Goal: Task Accomplishment & Management: Use online tool/utility

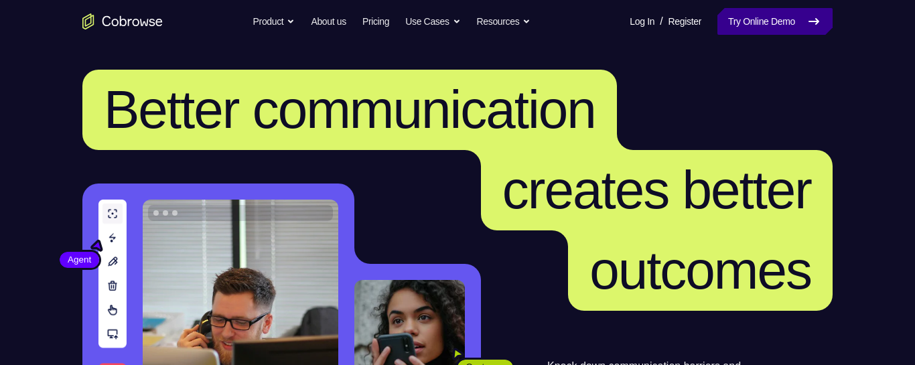
click at [759, 21] on link "Try Online Demo" at bounding box center [774, 21] width 115 height 27
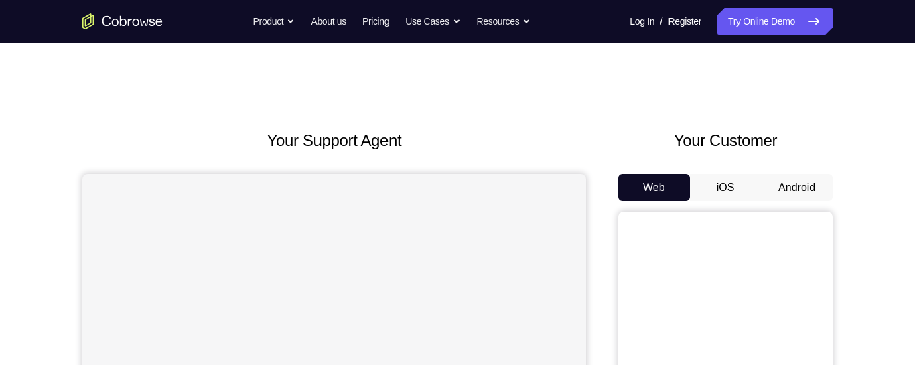
click at [784, 183] on button "Android" at bounding box center [797, 187] width 72 height 27
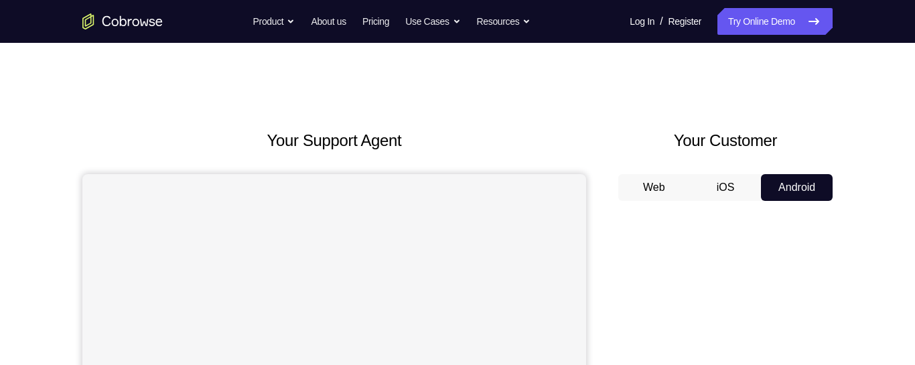
click at [784, 183] on button "Android" at bounding box center [797, 187] width 72 height 27
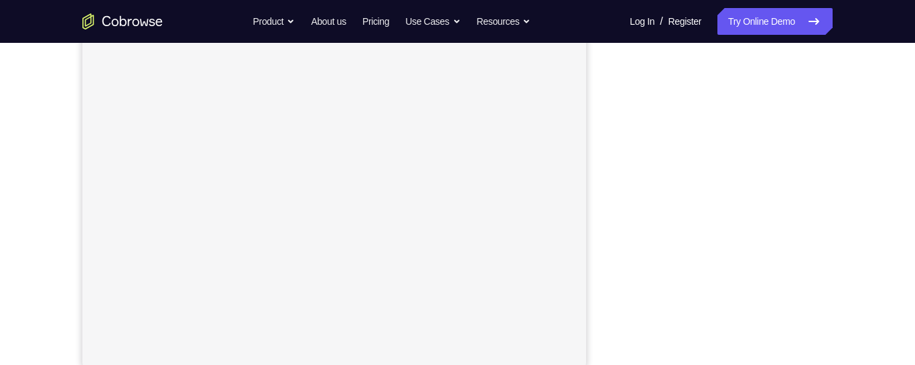
scroll to position [256, 0]
click at [593, 126] on div "Your Support Agent Your Customer Web iOS Android" at bounding box center [457, 119] width 750 height 495
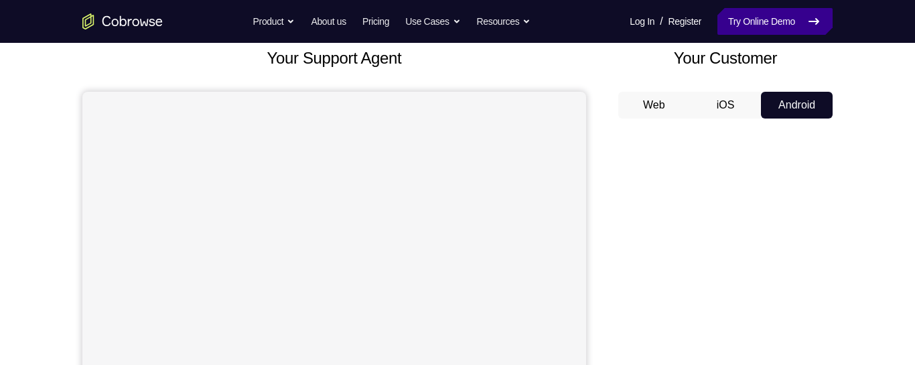
scroll to position [86, 0]
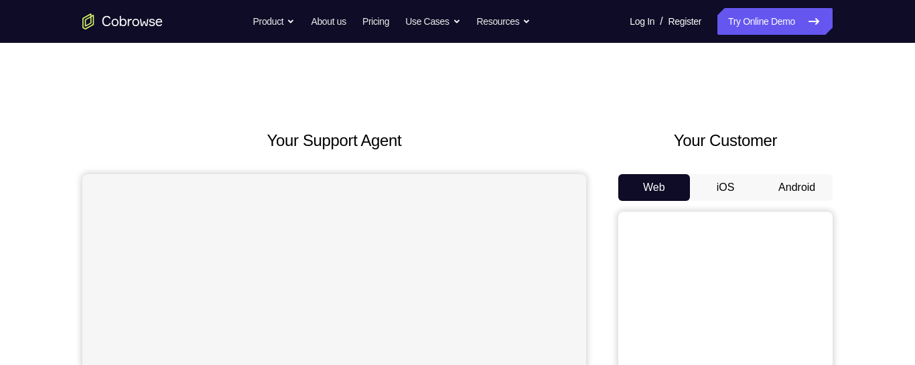
click at [786, 188] on button "Android" at bounding box center [797, 187] width 72 height 27
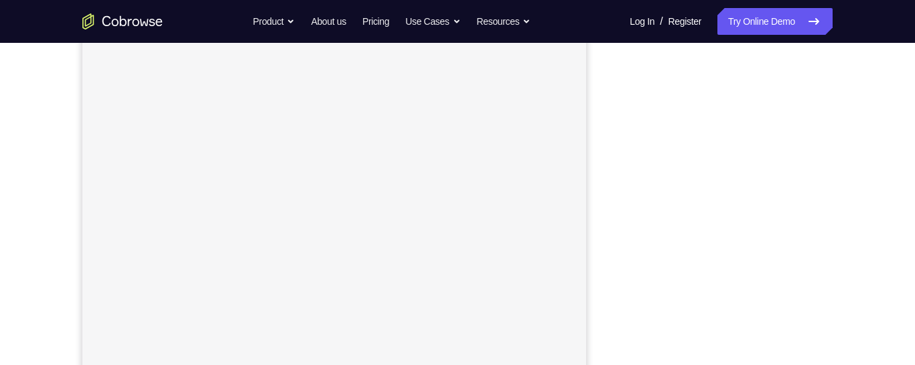
scroll to position [226, 0]
